Goal: Task Accomplishment & Management: Manage account settings

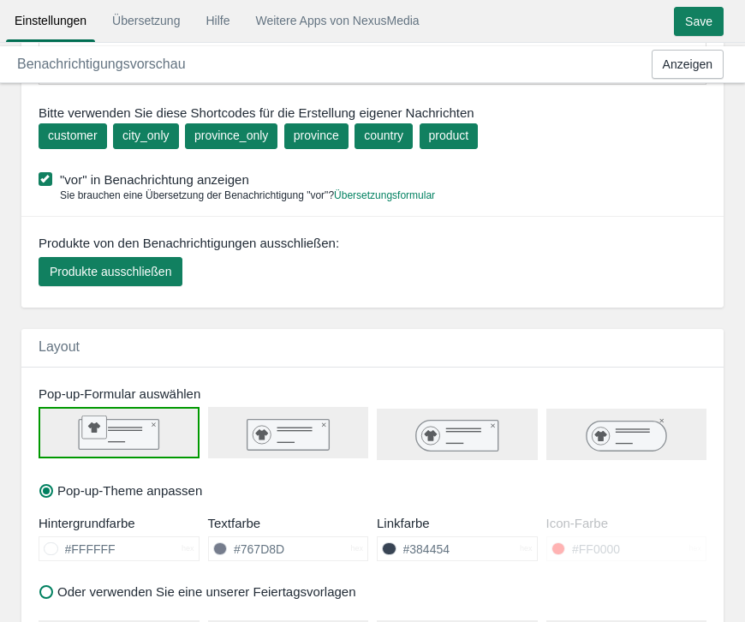
scroll to position [360, 0]
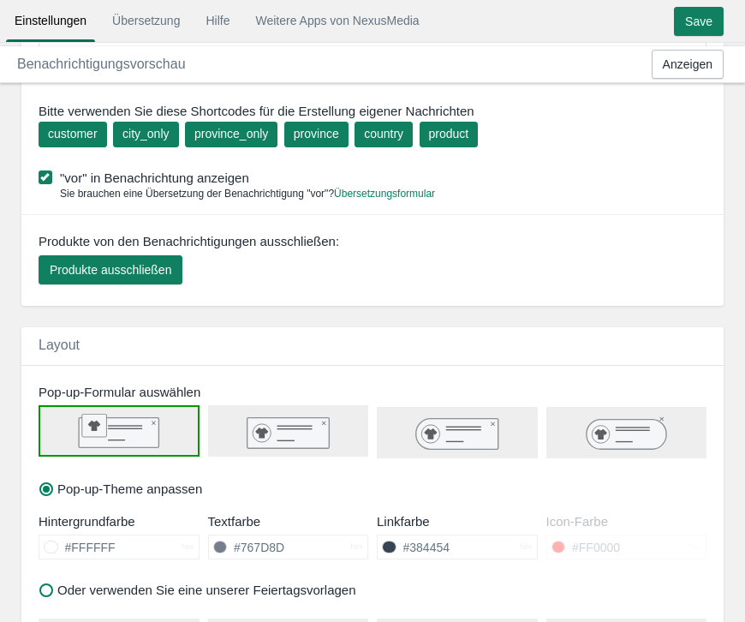
click at [277, 440] on rect at bounding box center [288, 432] width 82 height 31
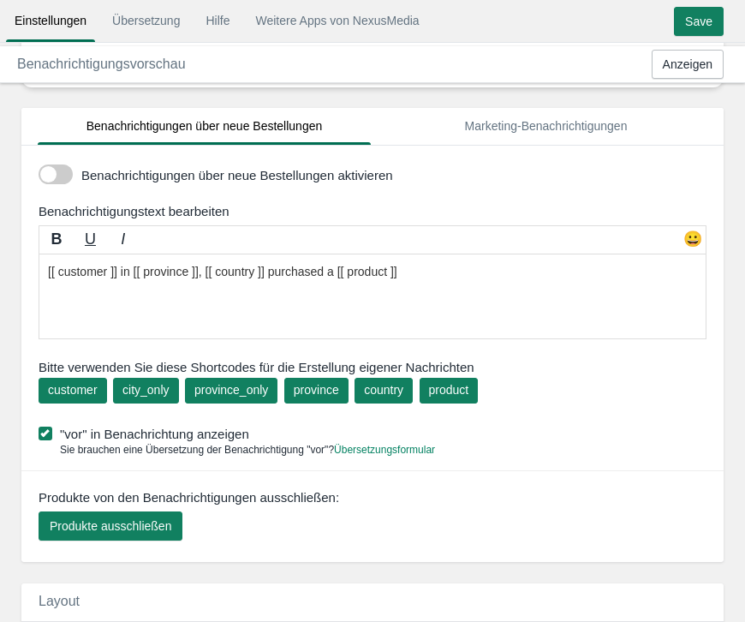
scroll to position [105, 0]
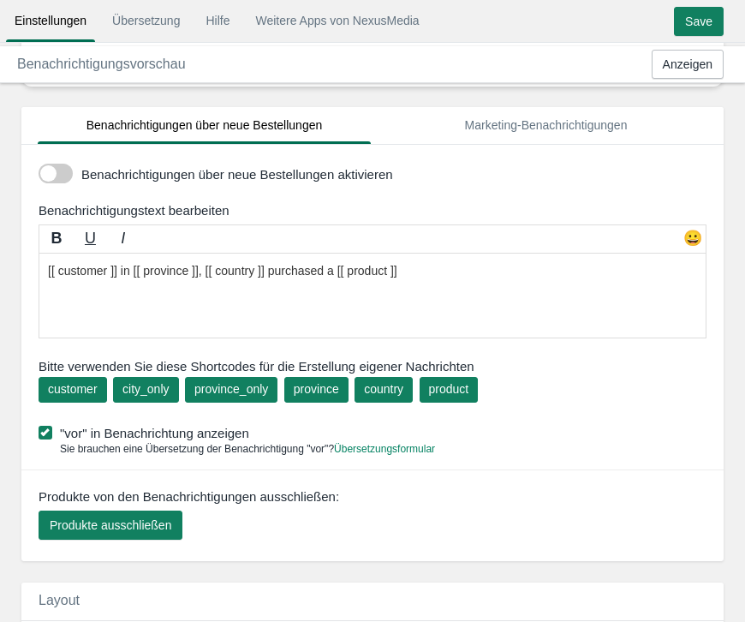
click at [53, 178] on span at bounding box center [56, 174] width 34 height 20
click at [39, 167] on input "checkbox" at bounding box center [39, 167] width 0 height 0
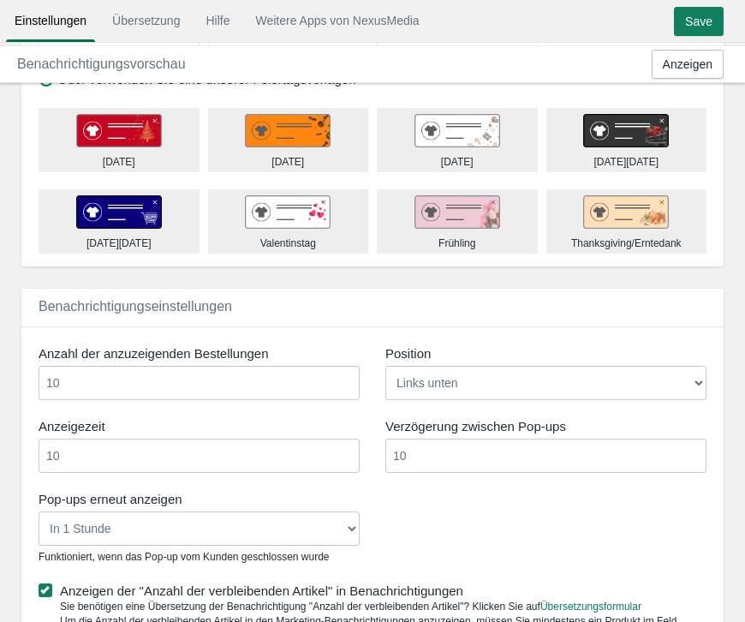
scroll to position [890, 0]
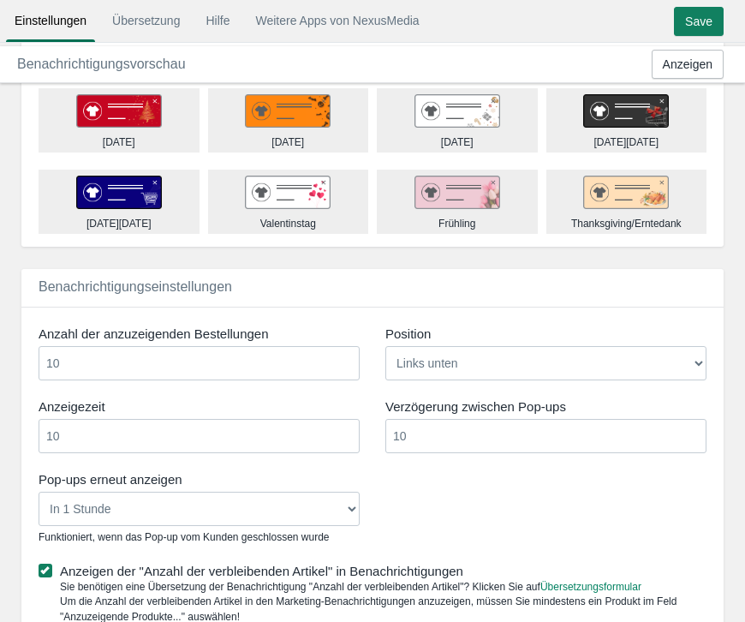
click at [178, 438] on input "10" at bounding box center [199, 436] width 321 height 34
type input "1"
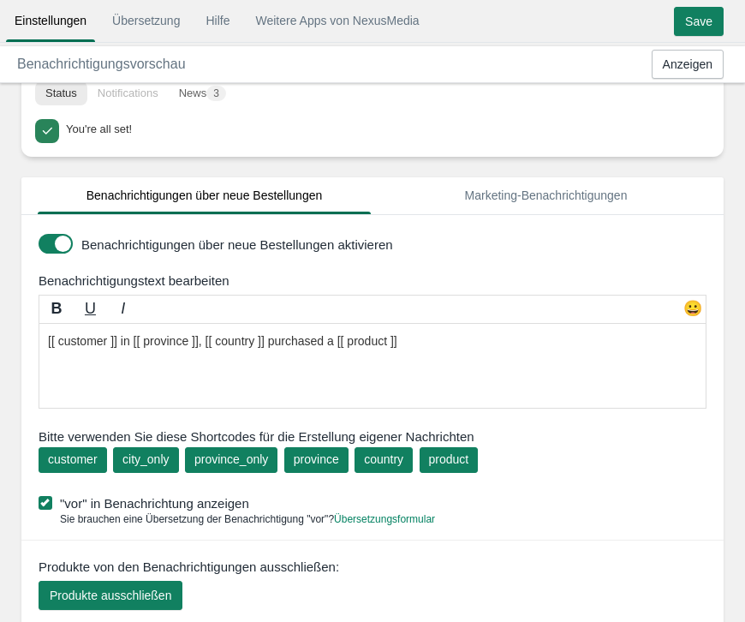
scroll to position [31, 0]
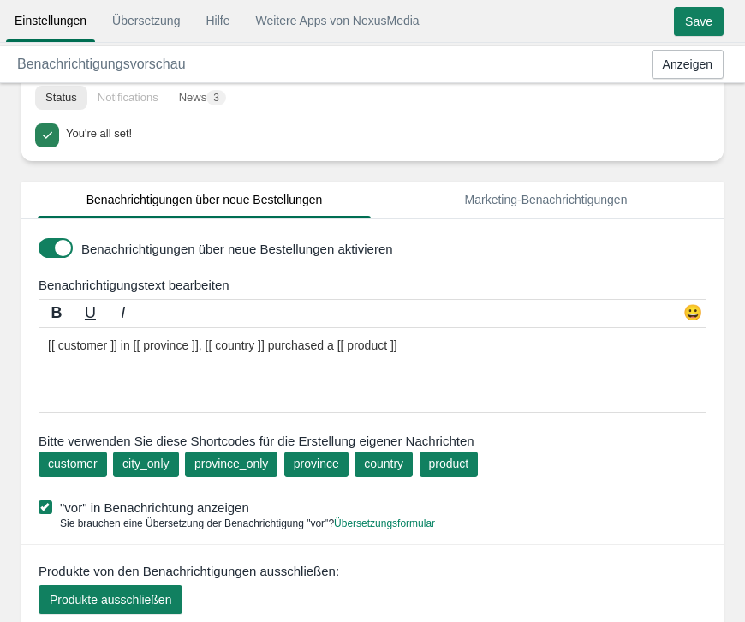
type input "5"
click at [112, 345] on textarea "[[ customer ]] in [[ province ]], [[ country ]] purchased a [[ product ]]" at bounding box center [373, 370] width 668 height 86
drag, startPoint x: 111, startPoint y: 348, endPoint x: 60, endPoint y: 346, distance: 51.4
click at [60, 346] on textarea "[[ customer ]] in [[ province ]], [[ country ]] purchased a [[ product ]]" at bounding box center [373, 370] width 668 height 86
click at [207, 344] on textarea "[[ customer ]] in [[ province ]], [[ country ]] purchased a [[ product ]]" at bounding box center [373, 370] width 668 height 86
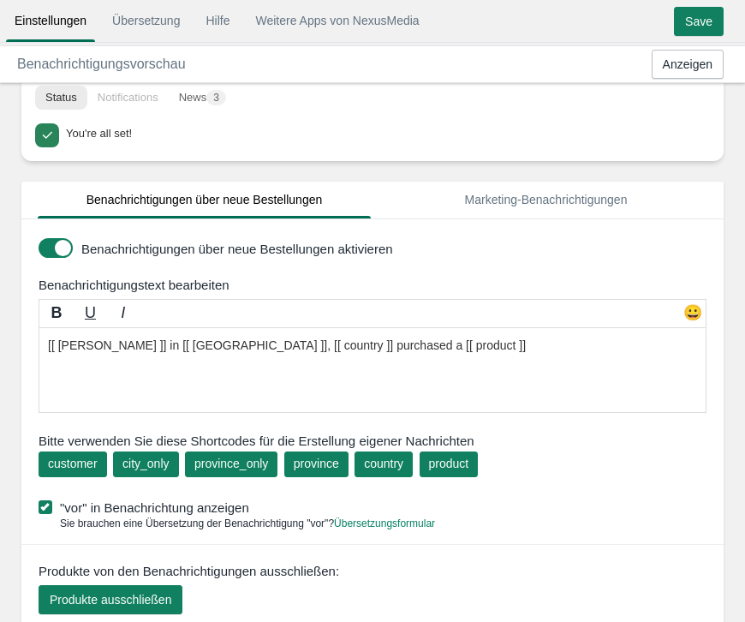
click at [143, 345] on textarea "[[ customer ]] in [[ province ]], [[ country ]] purchased a [[ product ]]" at bounding box center [373, 370] width 668 height 86
click at [206, 346] on textarea "[[ customer ]] in [[ province ]], [[ country ]] purchased a [[ product ]]" at bounding box center [373, 370] width 668 height 86
click at [271, 343] on textarea "[[ customer ]] in [[ province ]], [[ country ]] purchased a [[ product ]]" at bounding box center [373, 370] width 668 height 86
click at [384, 345] on textarea "[[ customer ]] in [[ province ]], [[ country ]] purchased a [[ product ]]" at bounding box center [373, 370] width 668 height 86
click at [442, 346] on textarea "[[ customer ]] in [[ province ]], [[ country ]] purchased a [[ product ]]" at bounding box center [373, 370] width 668 height 86
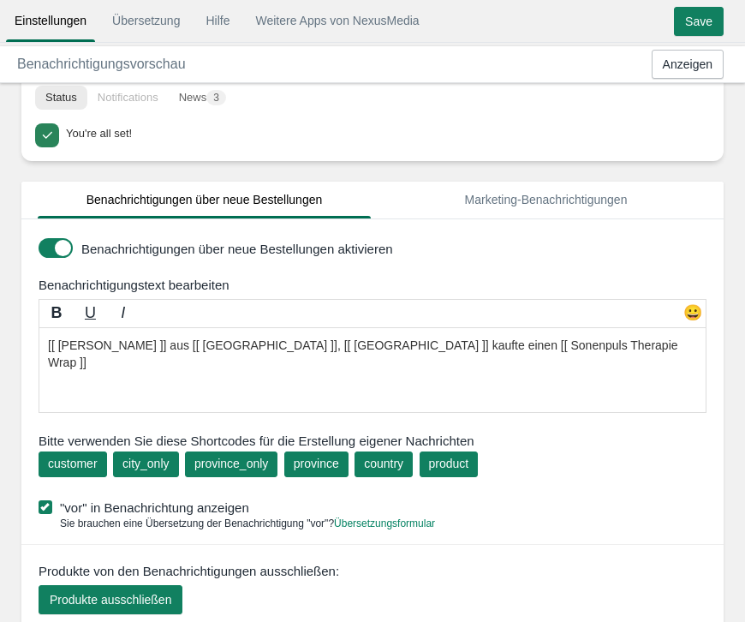
click at [422, 344] on textarea "[[ customer ]] in [[ province ]], [[ country ]] purchased a [[ product ]]" at bounding box center [373, 370] width 668 height 86
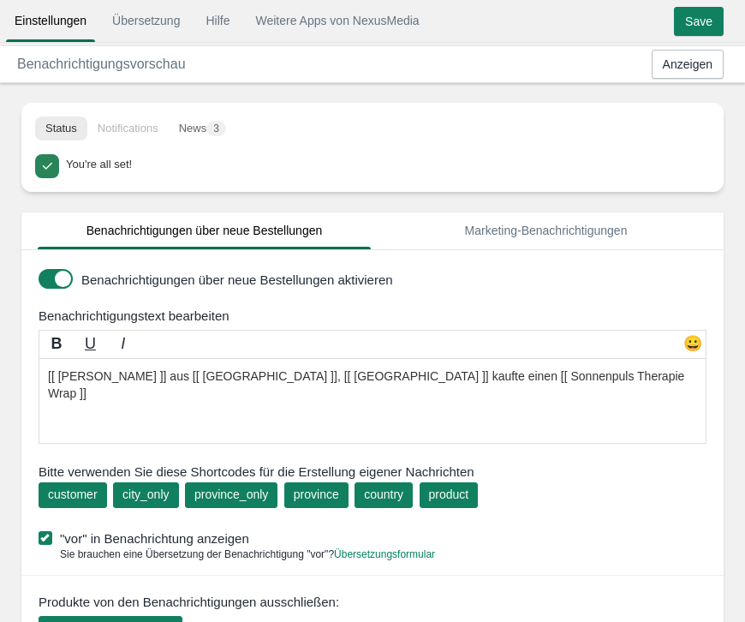
scroll to position [0, 0]
type textarea "[[ Thomas A. ]] aus [[ Berlin ]], [[ Deutschland ]] kaufte einen [[ Sonnenpuls …"
click at [690, 14] on input "Save" at bounding box center [699, 21] width 50 height 29
click at [162, 15] on link "Übersetzung" at bounding box center [146, 20] width 85 height 31
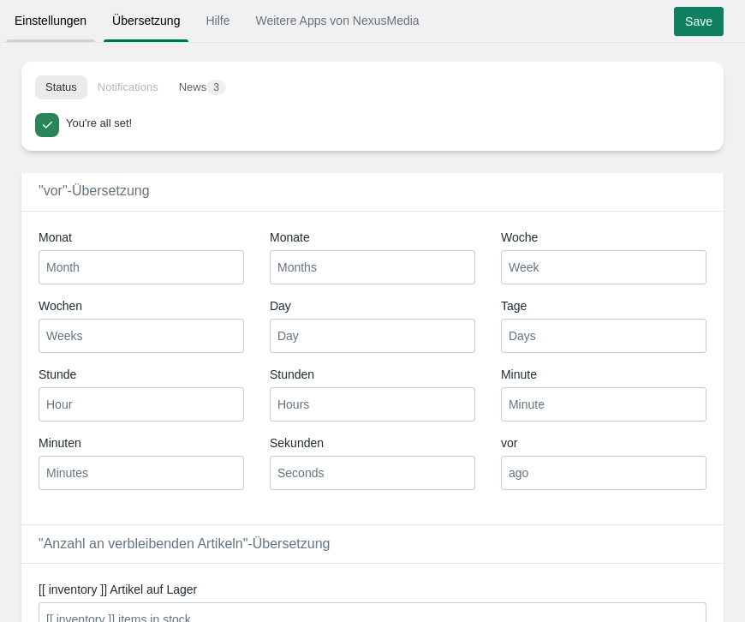
click at [66, 21] on link "Einstellungen" at bounding box center [50, 20] width 89 height 31
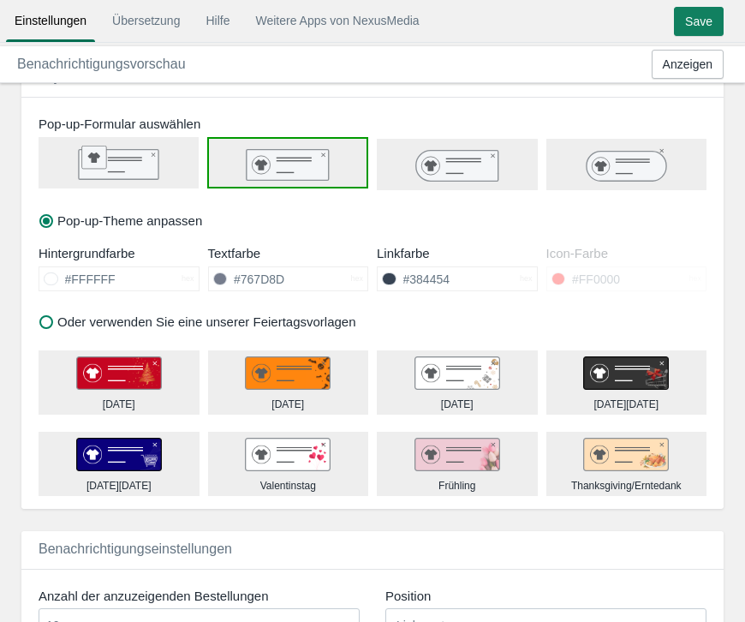
scroll to position [634, 0]
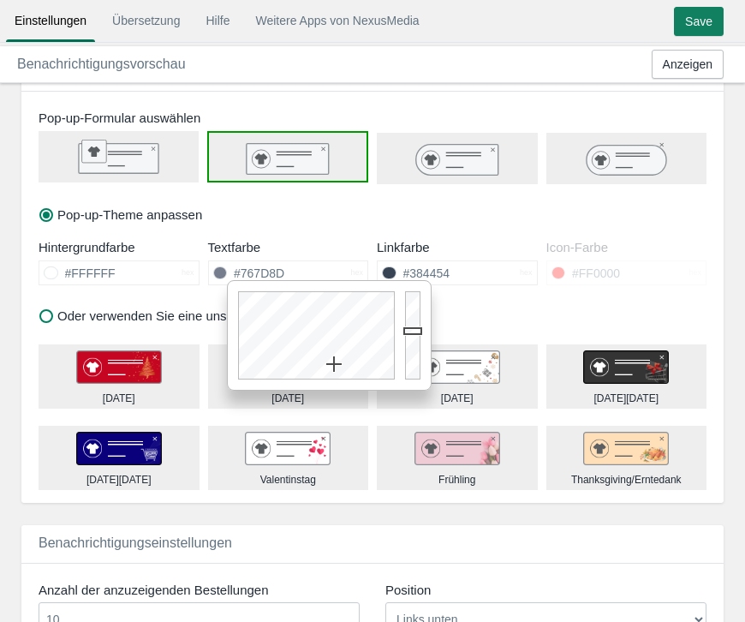
click at [294, 265] on input "#767D8D" at bounding box center [288, 272] width 123 height 23
type input "#000000"
drag, startPoint x: 412, startPoint y: 328, endPoint x: 421, endPoint y: 410, distance: 82.7
click at [484, 274] on input "#384454" at bounding box center [457, 272] width 123 height 23
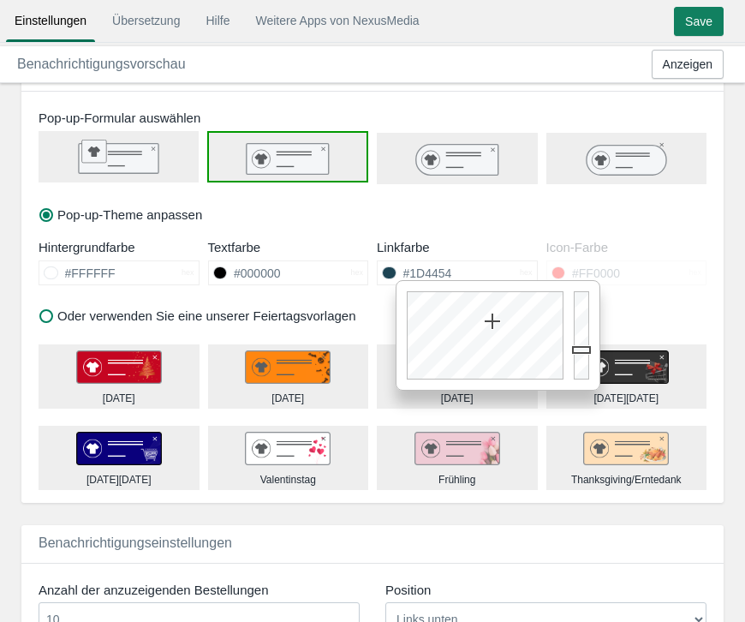
type input "#1C4454"
drag, startPoint x: 501, startPoint y: 346, endPoint x: 492, endPoint y: 320, distance: 27.1
click at [492, 320] on div at bounding box center [482, 335] width 172 height 109
click at [497, 217] on div "Pop-up-Theme anpassen" at bounding box center [372, 163] width 702 height 142
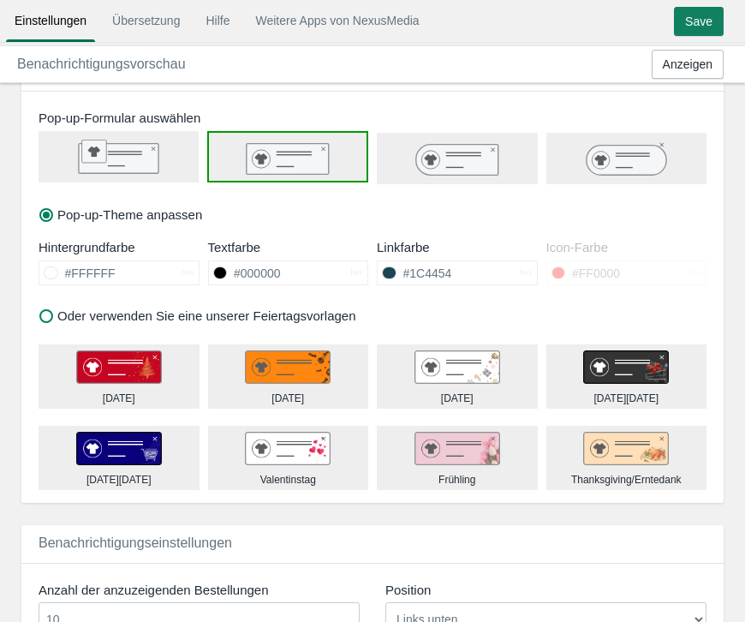
scroll to position [582, 0]
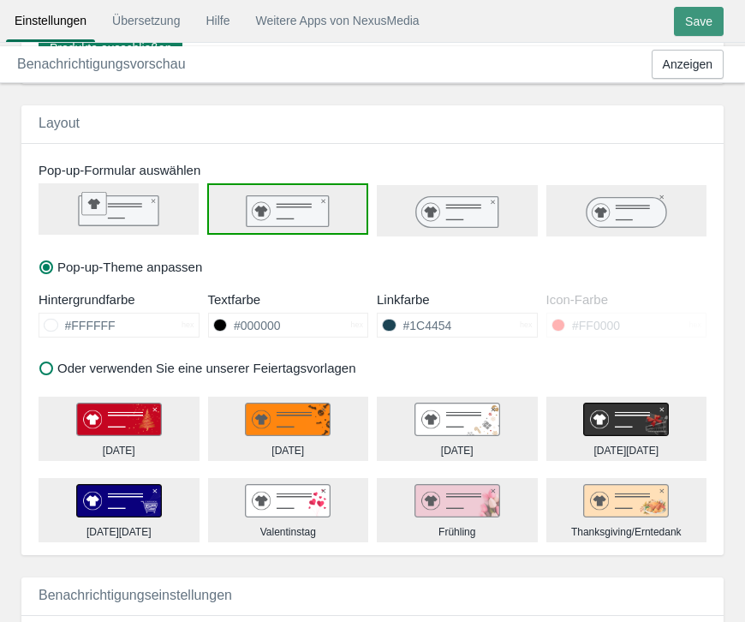
click at [712, 17] on input "Save" at bounding box center [699, 21] width 50 height 29
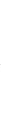
scroll to position [354, 0]
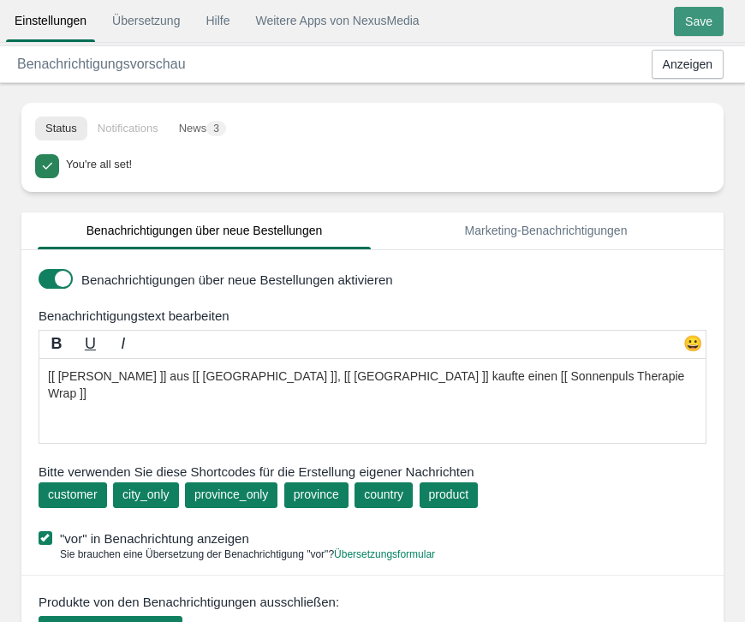
click at [693, 16] on input "Save" at bounding box center [699, 21] width 50 height 29
drag, startPoint x: 402, startPoint y: 376, endPoint x: 552, endPoint y: 381, distance: 150.8
click at [55, 347] on b "B" at bounding box center [56, 343] width 11 height 17
type textarea "[[ Thomas A. ]] aus [[ Berlin ]], [[ Deutschland ]] kaufte einen [[ [b]Sonnenpu…"
click at [712, 16] on input "Save" at bounding box center [699, 21] width 50 height 29
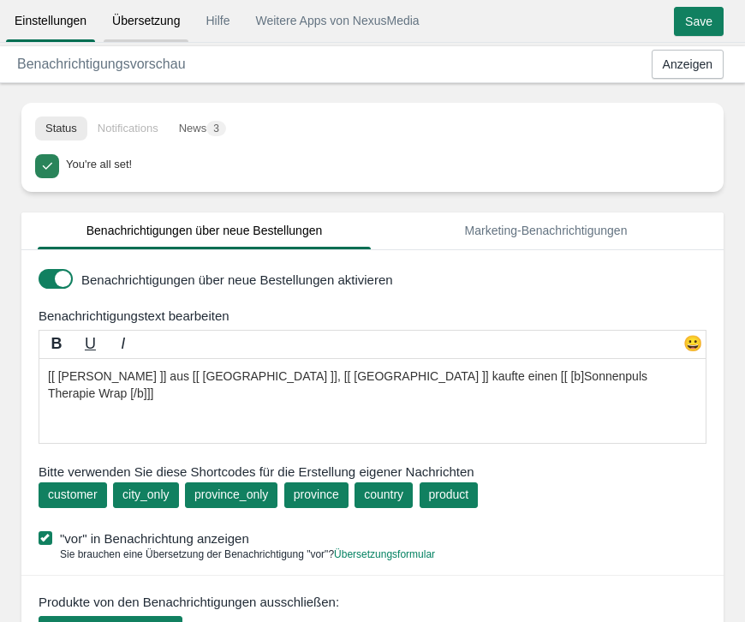
click at [135, 21] on link "Übersetzung" at bounding box center [146, 20] width 85 height 31
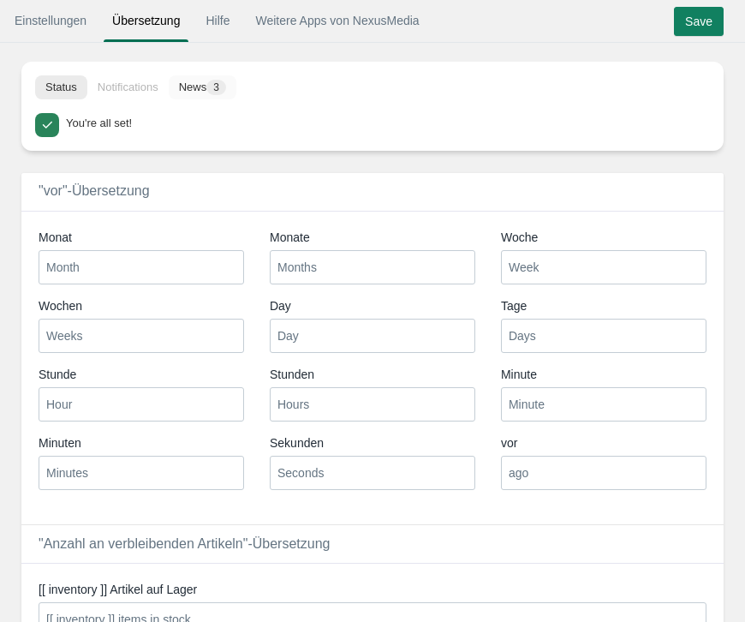
click at [220, 91] on span "3" at bounding box center [216, 87] width 20 height 15
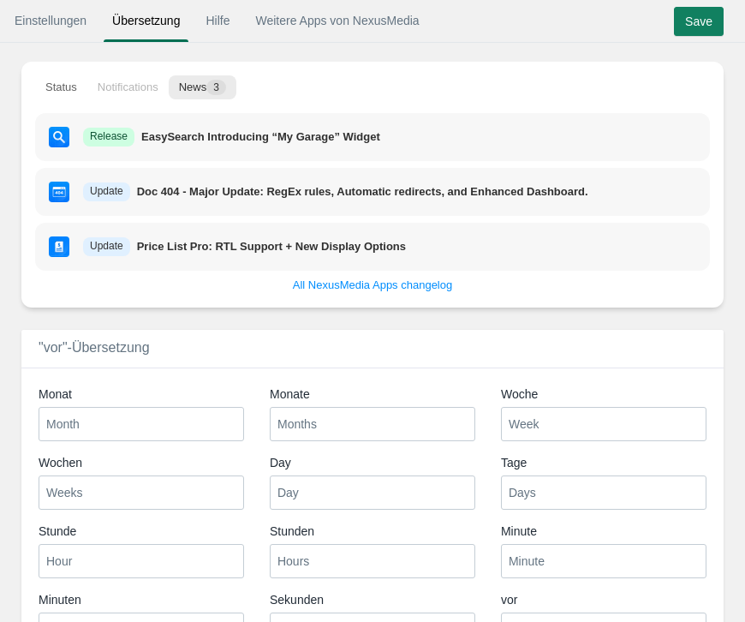
click at [143, 84] on li "Notifications" at bounding box center [127, 87] width 81 height 24
click at [214, 19] on link "Hilfe" at bounding box center [217, 20] width 41 height 31
click at [323, 27] on link "Weitere Apps von NexusMedia" at bounding box center [337, 20] width 181 height 31
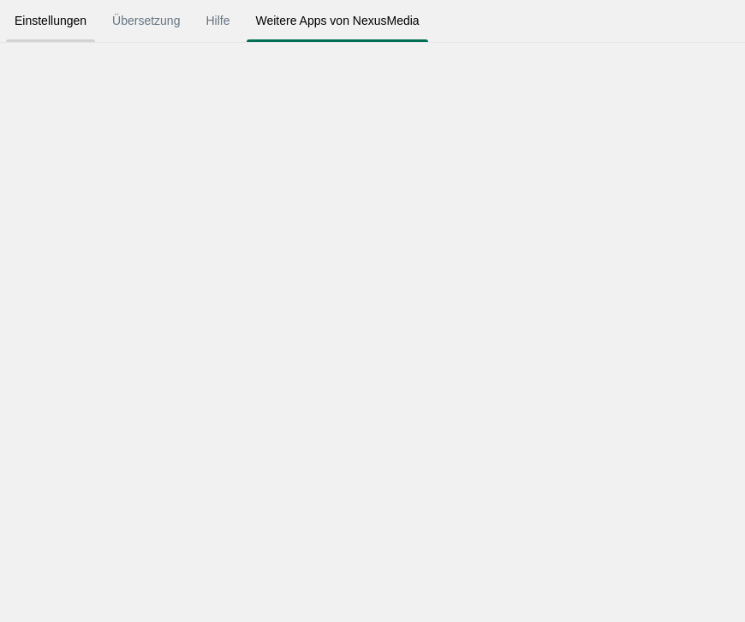
click at [44, 29] on link "Einstellungen" at bounding box center [50, 20] width 89 height 31
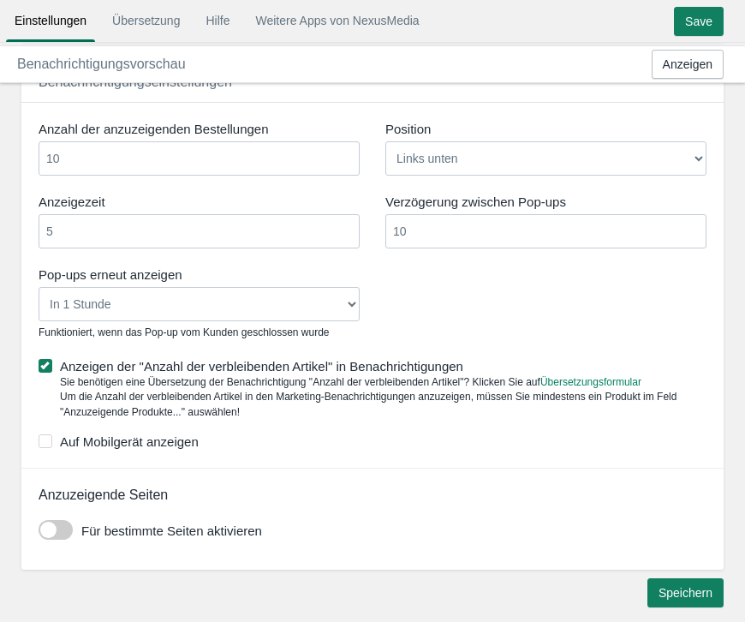
scroll to position [1094, 0]
click at [698, 579] on input "Speichern" at bounding box center [685, 593] width 76 height 29
click at [51, 525] on span at bounding box center [56, 531] width 34 height 20
click at [39, 524] on input "checkbox" at bounding box center [39, 524] width 0 height 0
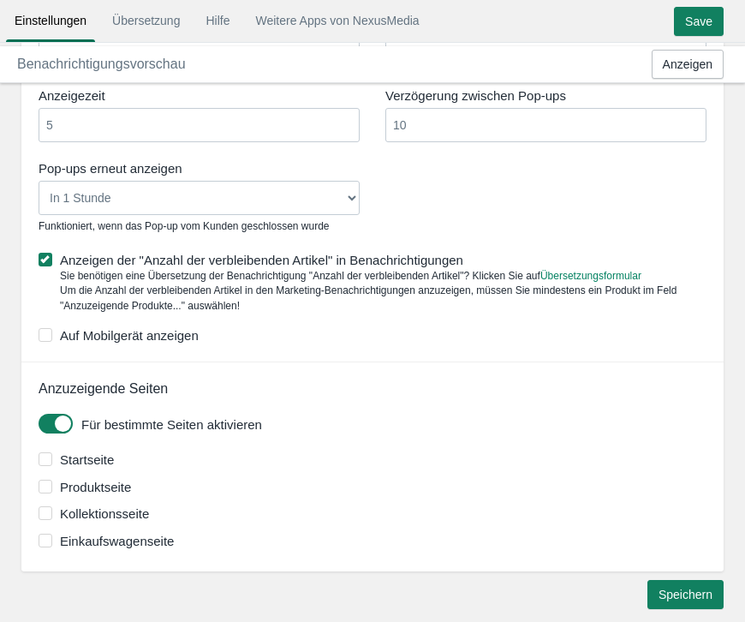
scroll to position [1200, 0]
click at [50, 480] on span at bounding box center [46, 487] width 14 height 14
click at [131, 482] on input "Produktseite" at bounding box center [131, 482] width 0 height 0
click at [661, 582] on input "Speichern" at bounding box center [685, 595] width 76 height 29
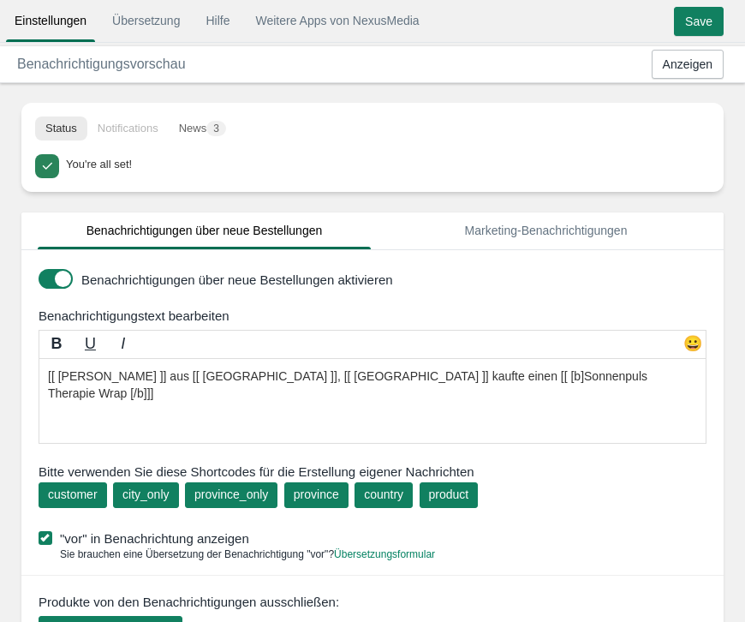
scroll to position [0, 0]
click at [695, 14] on input "Save" at bounding box center [699, 21] width 50 height 29
